Goal: Task Accomplishment & Management: Use online tool/utility

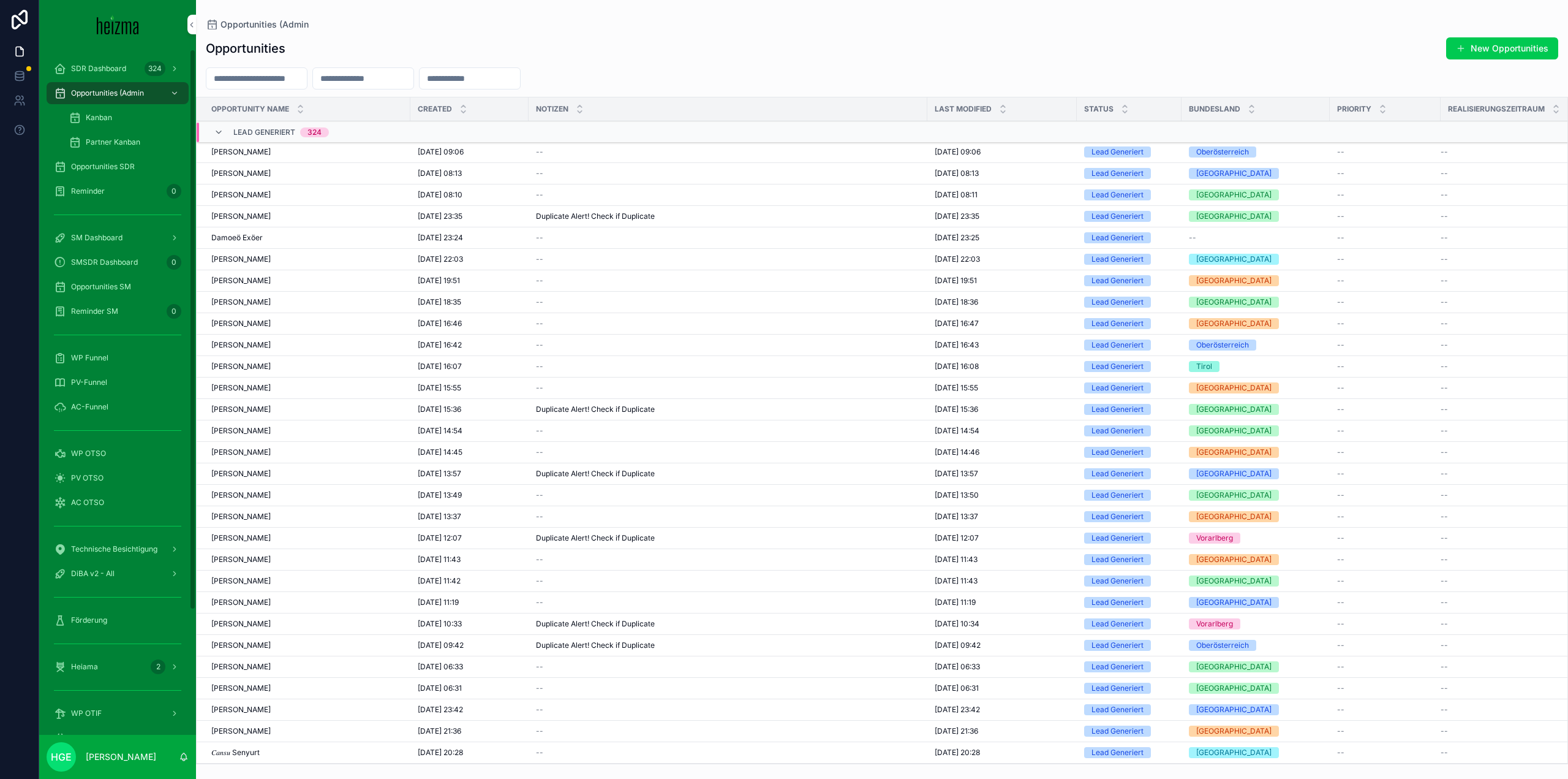
click at [81, 474] on span "PV OTSO" at bounding box center [87, 478] width 32 height 10
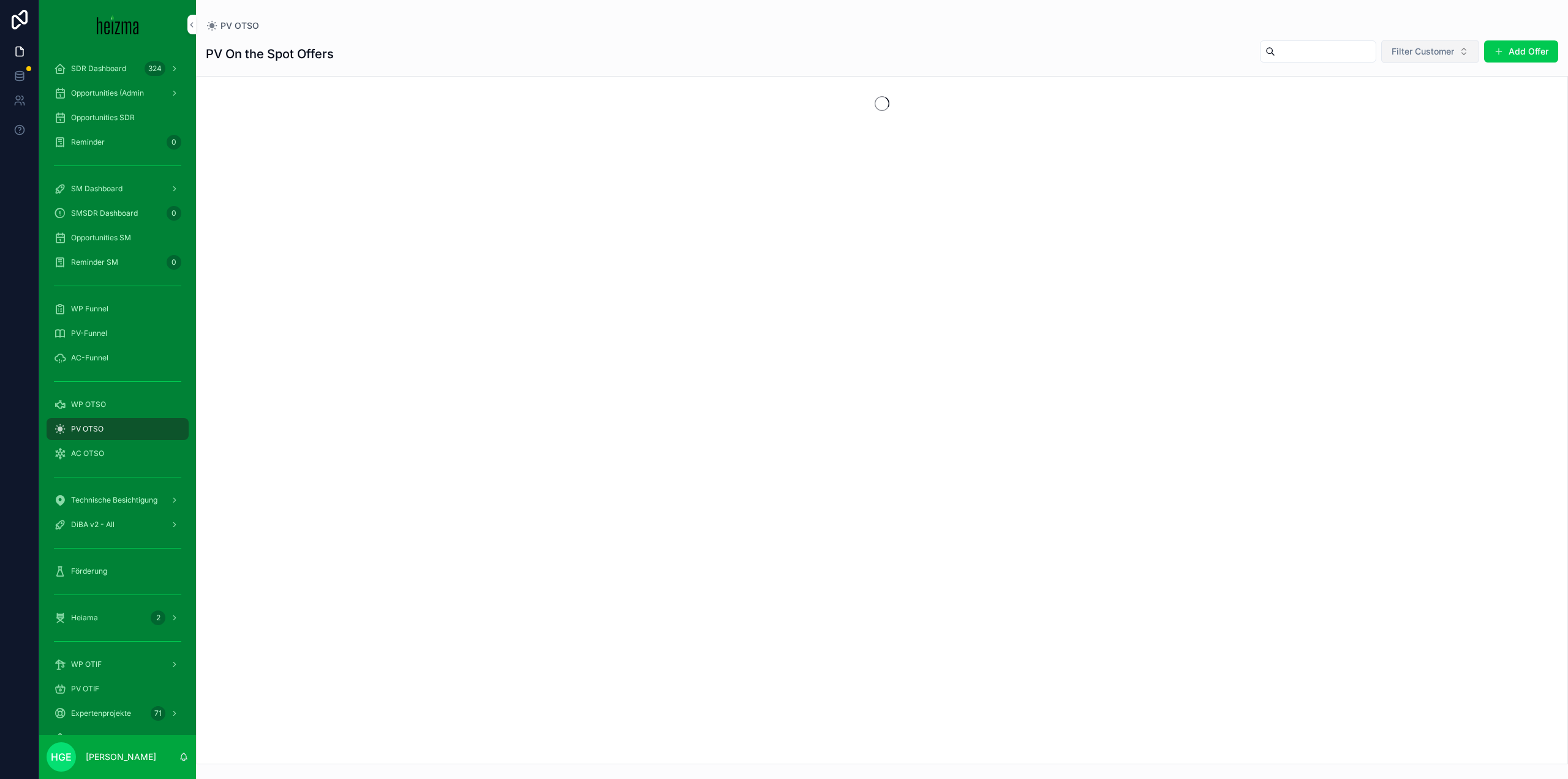
click at [1429, 57] on button "Filter Customer" at bounding box center [1430, 51] width 98 height 23
type input "*****"
click at [1404, 98] on div "[PERSON_NAME]" at bounding box center [1430, 101] width 170 height 20
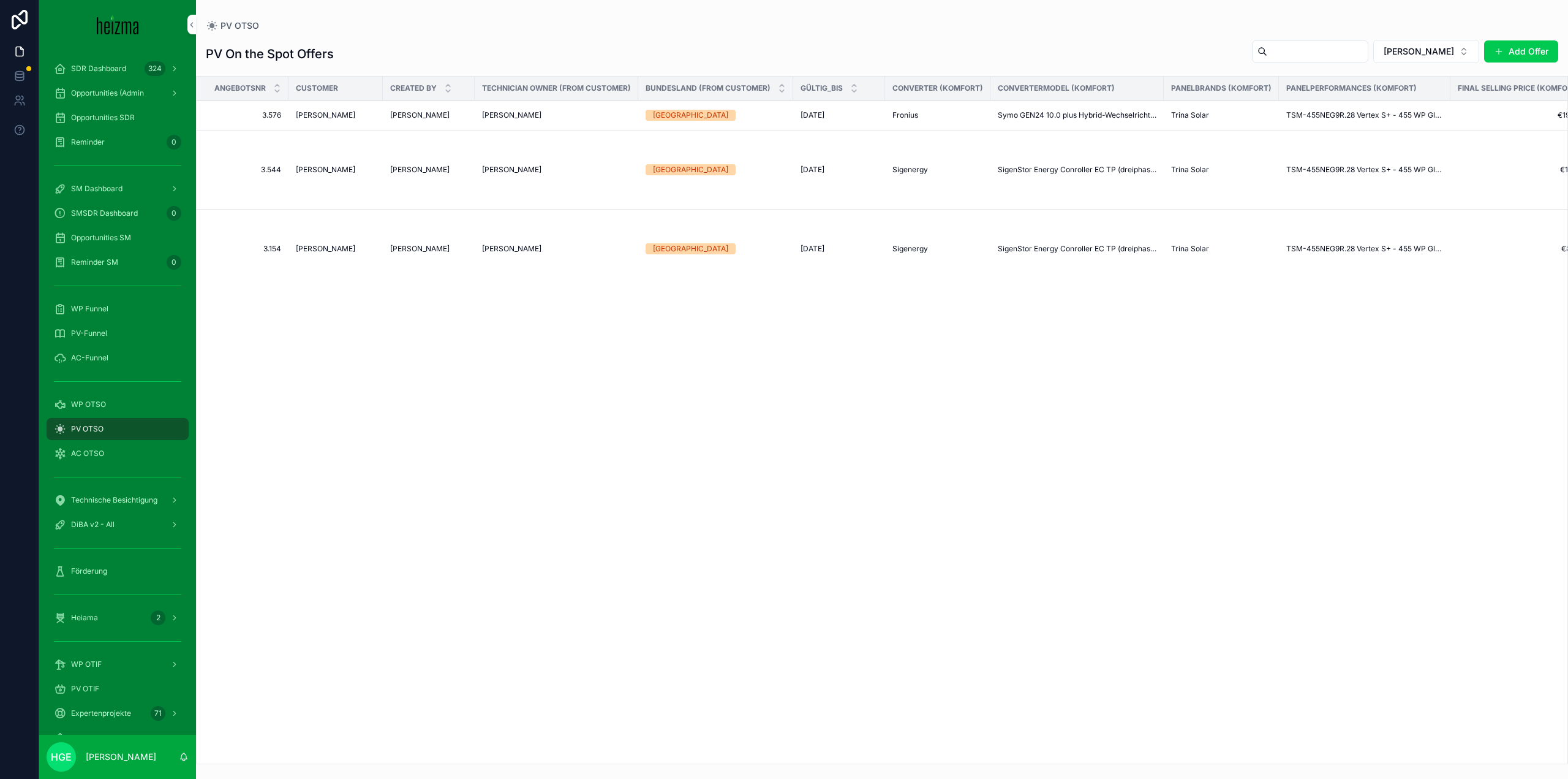
click at [324, 113] on span "[PERSON_NAME]" at bounding box center [326, 115] width 59 height 10
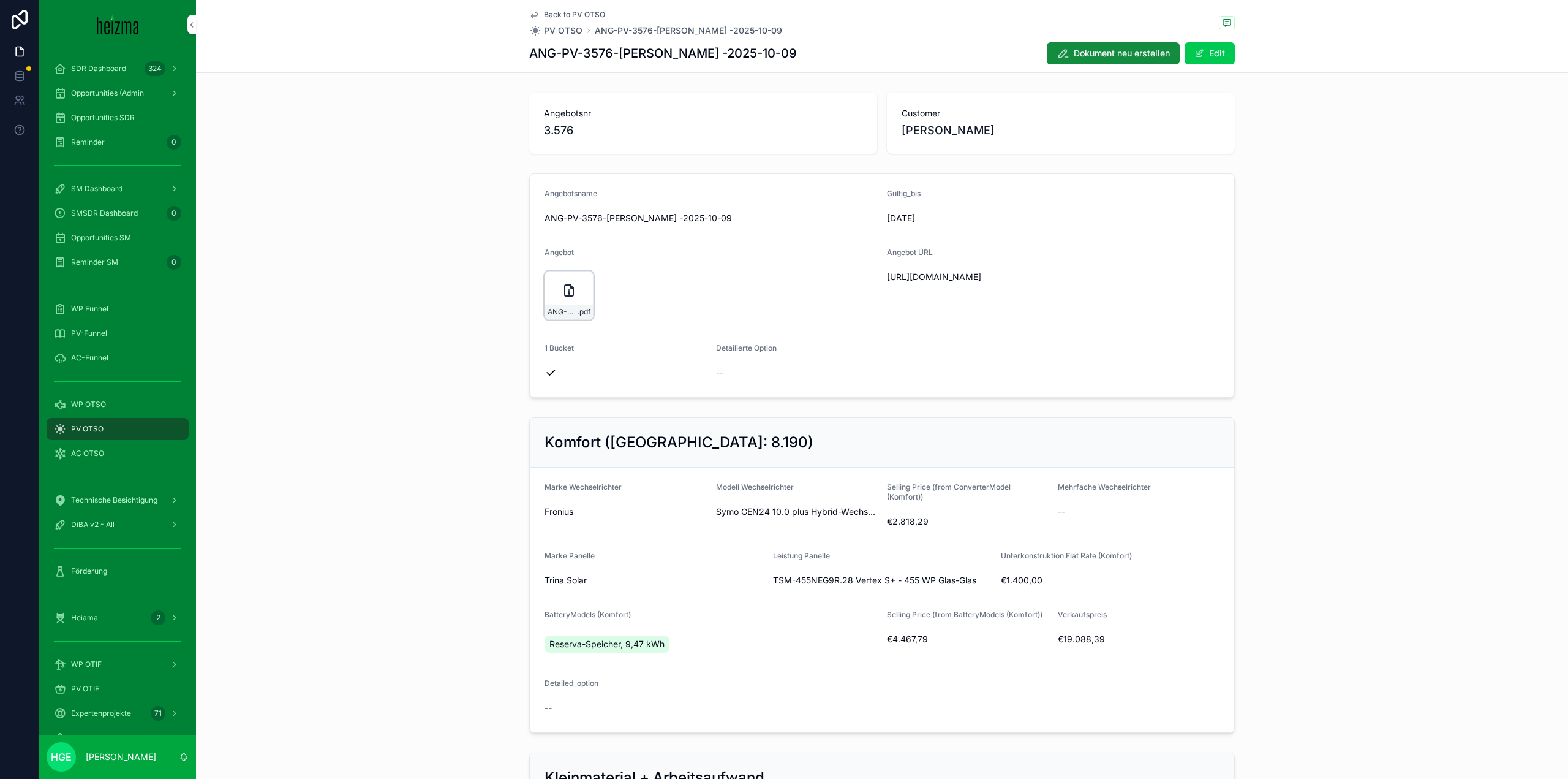
click at [568, 299] on div "ANG-PV-3576-[PERSON_NAME]--2025-10-09 .pdf" at bounding box center [569, 296] width 49 height 49
